Goal: Use online tool/utility: Utilize a website feature to perform a specific function

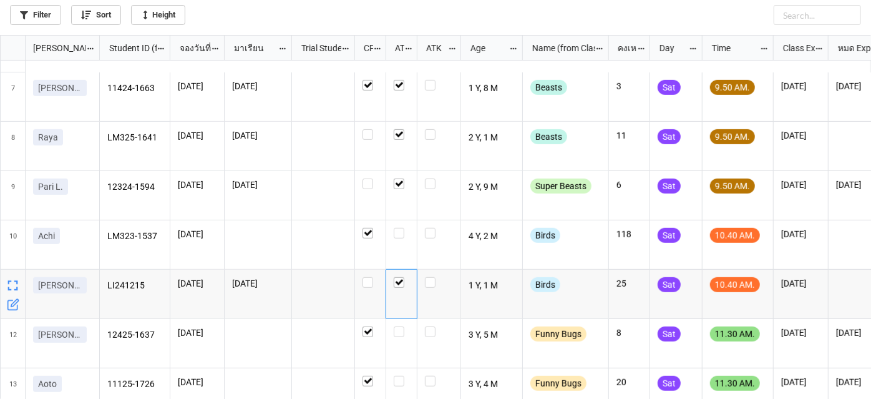
scroll to position [283, 0]
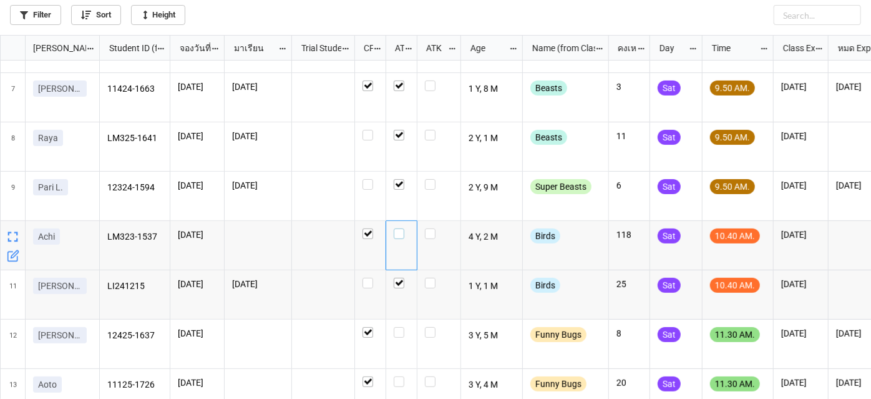
click at [401, 228] on label "grid" at bounding box center [402, 228] width 16 height 0
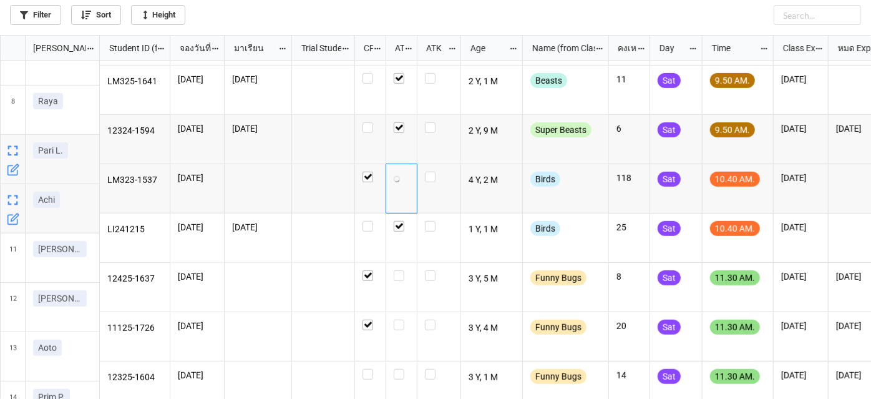
scroll to position [340, 0]
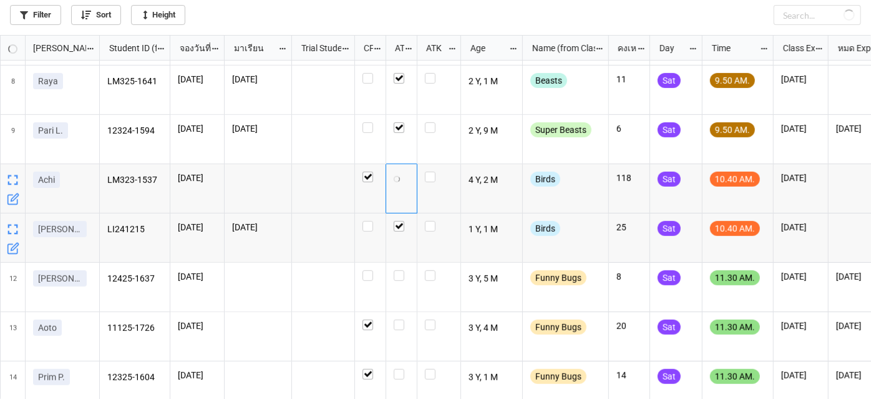
checkbox input "false"
checkbox input "true"
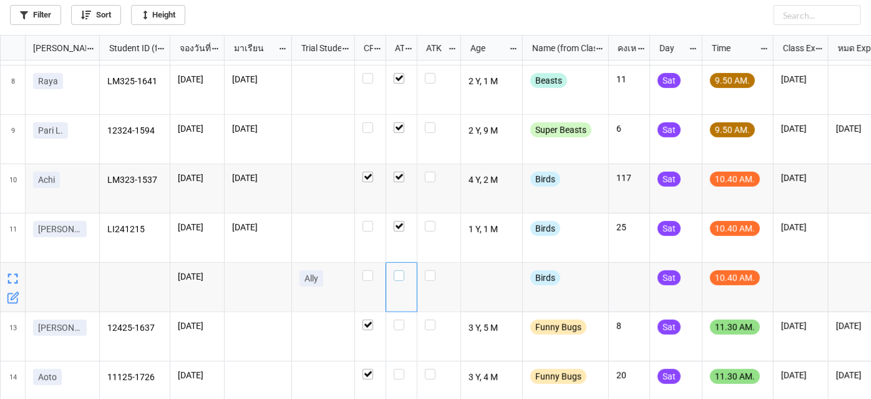
click at [403, 270] on label "grid" at bounding box center [402, 270] width 16 height 0
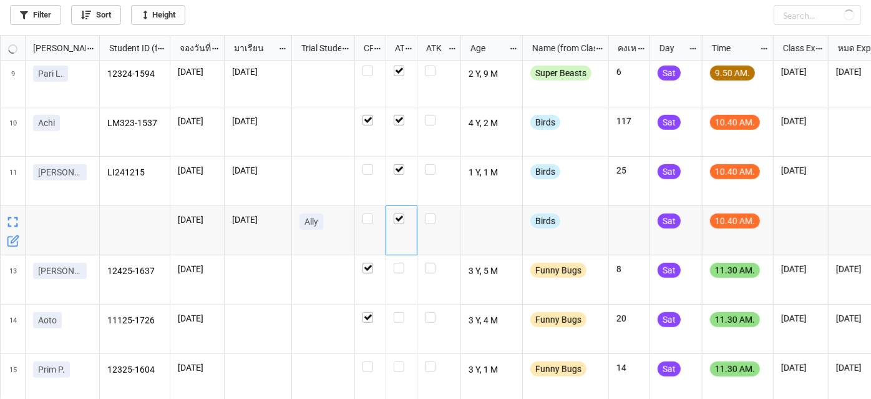
scroll to position [376, 0]
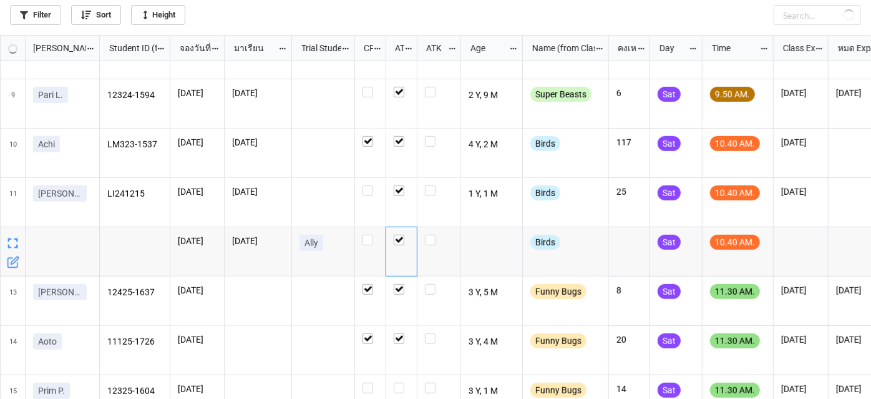
checkbox input "true"
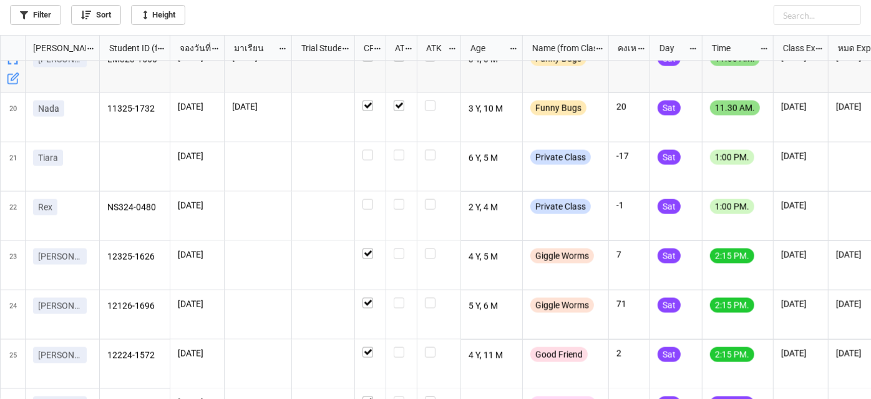
scroll to position [908, 0]
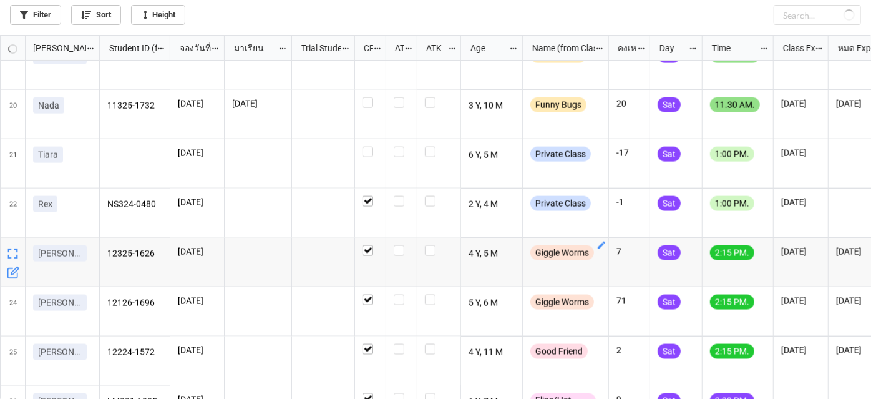
checkbox input "false"
checkbox input "true"
